Goal: Navigation & Orientation: Find specific page/section

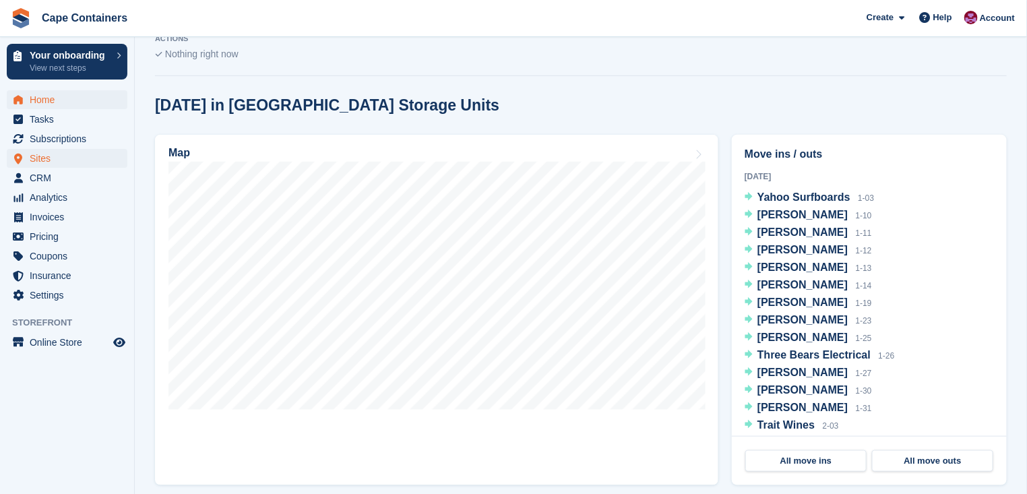
scroll to position [297, 0]
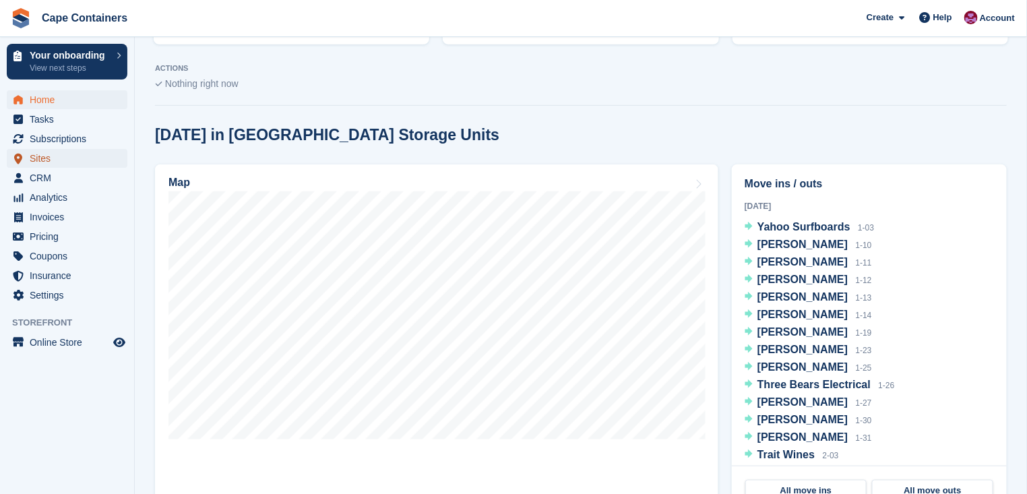
click at [53, 159] on span "Sites" at bounding box center [70, 158] width 81 height 19
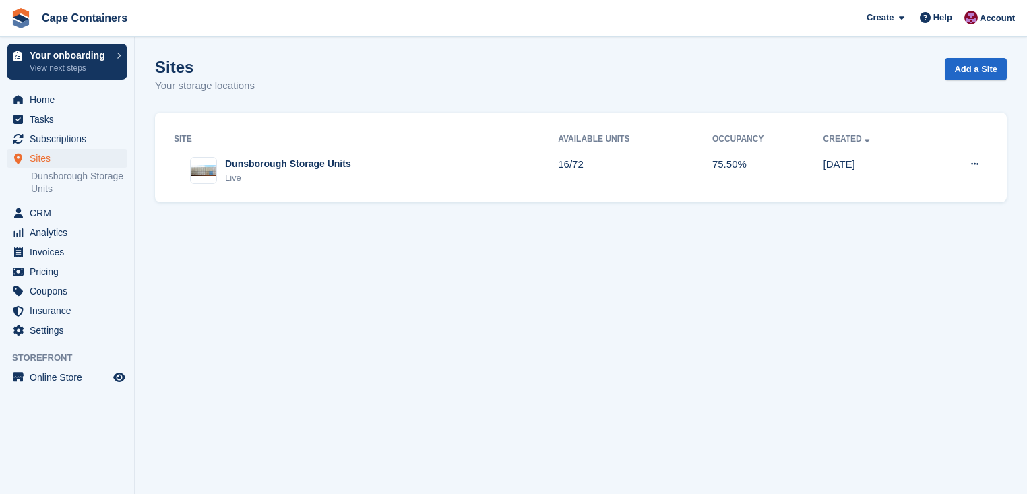
click at [54, 100] on span "Home" at bounding box center [70, 99] width 81 height 19
